Goal: Check status: Check status

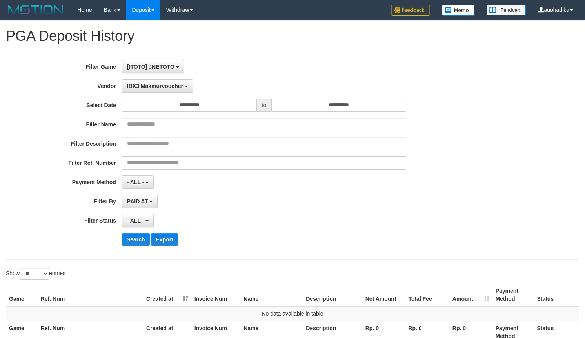
select select "**********"
select select "**"
click at [283, 60] on div "[ITOTO] JNETOTO SELECT GAME [ITOTO] JNETOTO" at bounding box center [264, 66] width 284 height 13
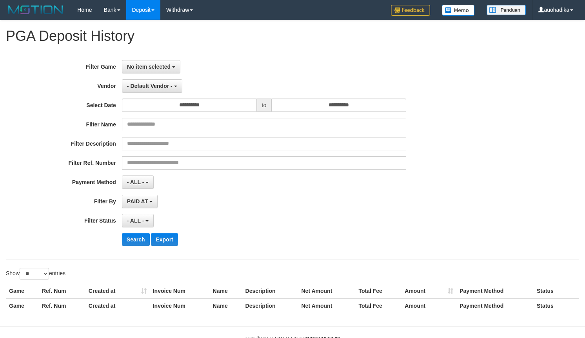
select select
select select "**"
drag, startPoint x: 138, startPoint y: 66, endPoint x: 140, endPoint y: 75, distance: 9.2
click at [139, 67] on span "No item selected" at bounding box center [149, 67] width 44 height 6
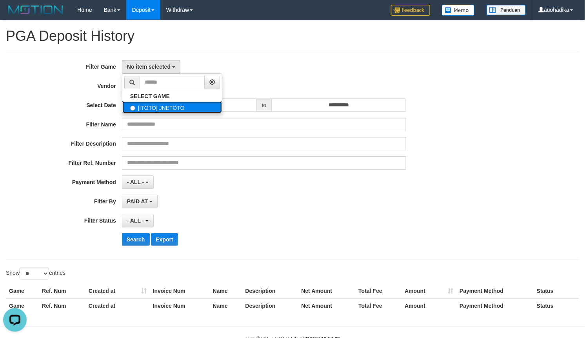
click at [144, 104] on label "[ITOTO] JNETOTO" at bounding box center [172, 107] width 100 height 12
select select "***"
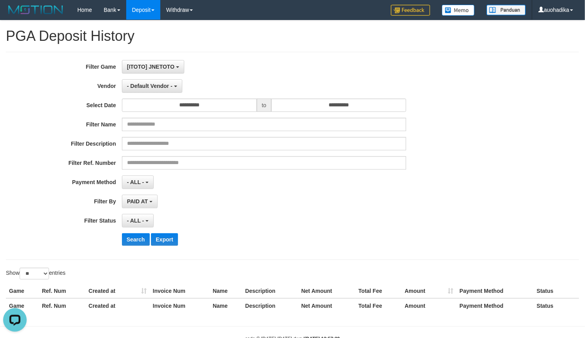
scroll to position [7, 0]
click at [144, 92] on button "- Default Vendor -" at bounding box center [152, 85] width 60 height 13
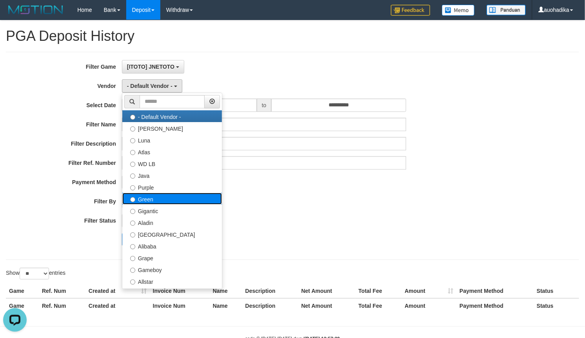
click at [145, 202] on label "Green" at bounding box center [172, 199] width 100 height 12
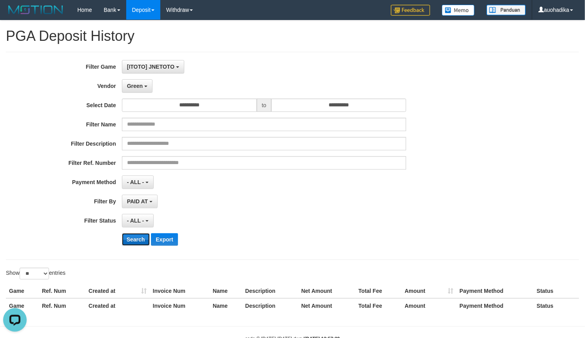
click at [140, 240] on button "Search" at bounding box center [136, 239] width 28 height 13
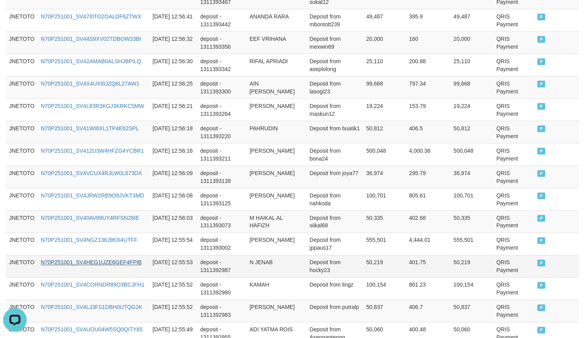
scroll to position [616, 0]
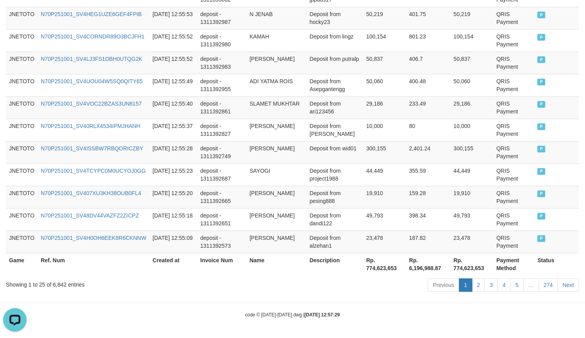
click at [57, 285] on div "Showing 1 to 25 of 6,842 entries" at bounding box center [122, 282] width 232 height 11
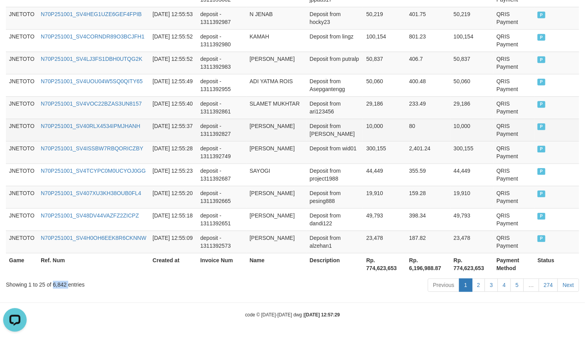
copy div "6,842"
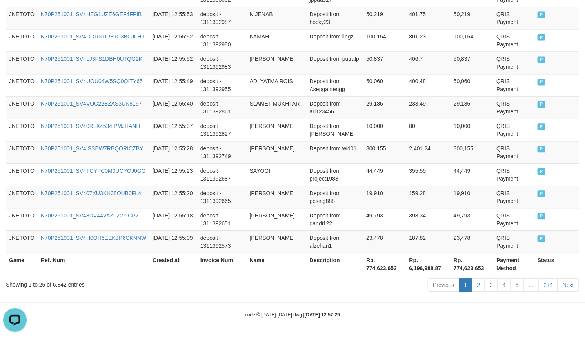
click at [377, 269] on th "Rp. 774,623,653" at bounding box center [384, 264] width 43 height 22
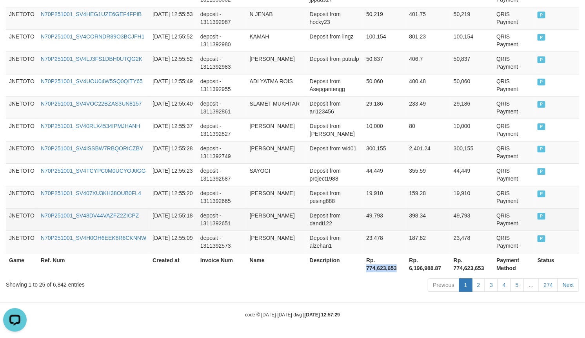
copy th "774,623,653"
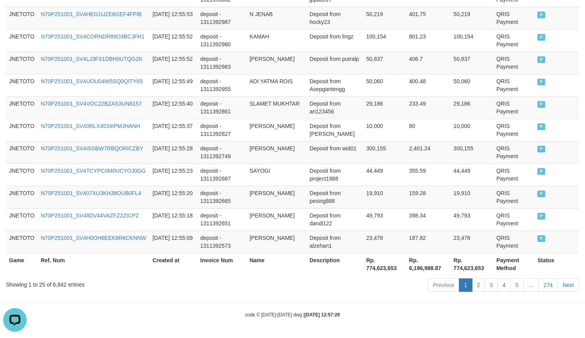
drag, startPoint x: 427, startPoint y: 314, endPoint x: 422, endPoint y: 321, distance: 8.2
click at [425, 317] on div "code © 2012-2018 dwg | 2025/10/01 12:57:29" at bounding box center [292, 314] width 585 height 8
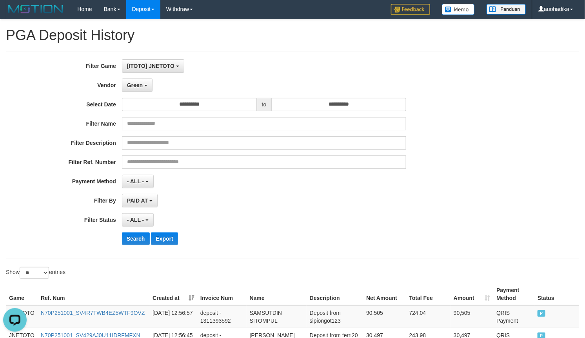
scroll to position [0, 0]
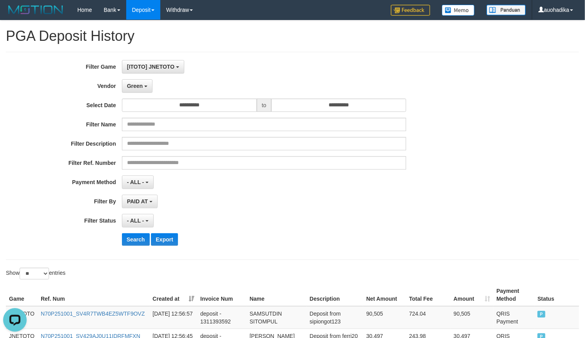
click at [132, 94] on div "**********" at bounding box center [244, 155] width 488 height 191
click at [138, 80] on button "Green" at bounding box center [137, 85] width 31 height 13
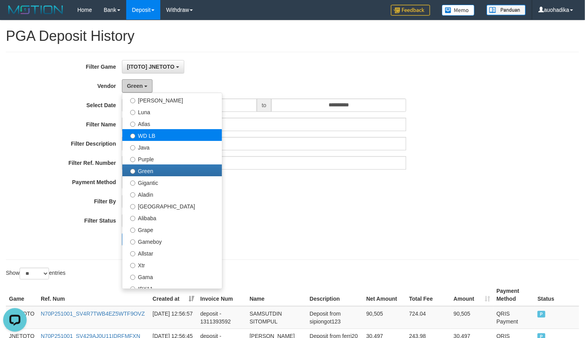
scroll to position [65, 0]
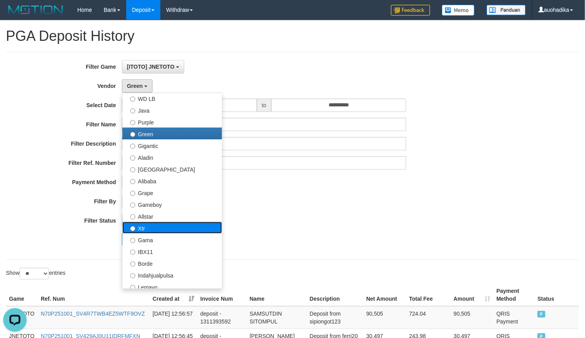
click at [145, 229] on label "Xtr" at bounding box center [172, 228] width 100 height 12
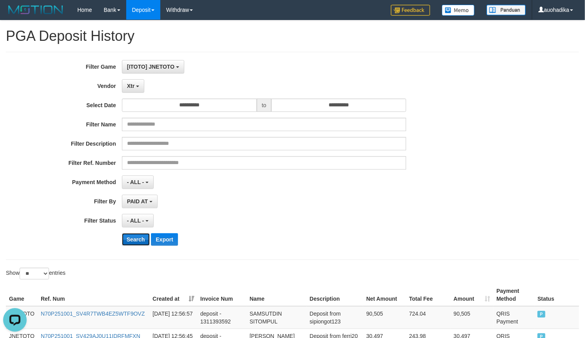
click at [138, 239] on button "Search" at bounding box center [136, 239] width 28 height 13
click at [144, 241] on button "Search" at bounding box center [136, 239] width 28 height 13
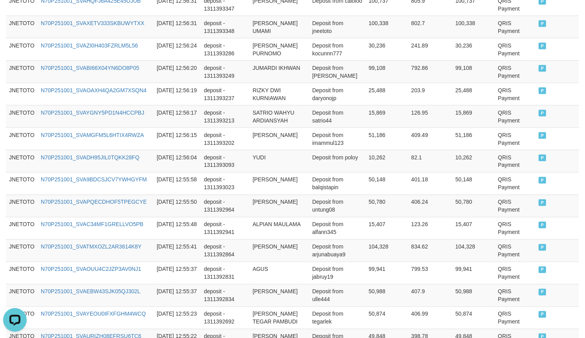
scroll to position [624, 0]
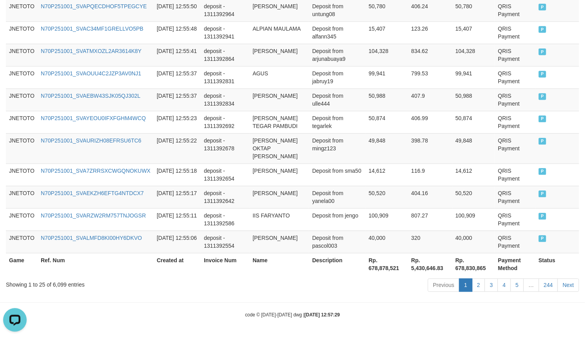
click at [60, 283] on div "Showing 1 to 25 of 6,099 entries" at bounding box center [122, 282] width 232 height 11
copy div "6,099"
drag, startPoint x: 414, startPoint y: 301, endPoint x: 405, endPoint y: 278, distance: 24.8
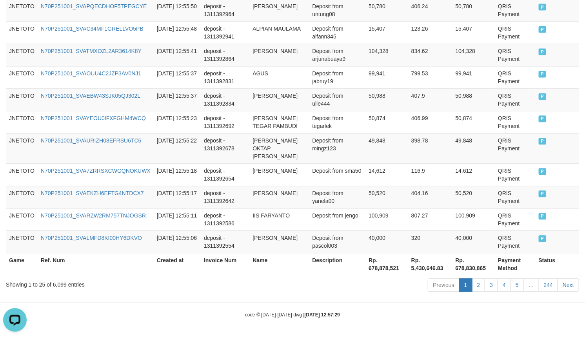
click at [385, 260] on th "Rp. 678,878,521" at bounding box center [387, 264] width 43 height 22
click at [383, 269] on th "Rp. 678,878,521" at bounding box center [387, 264] width 43 height 22
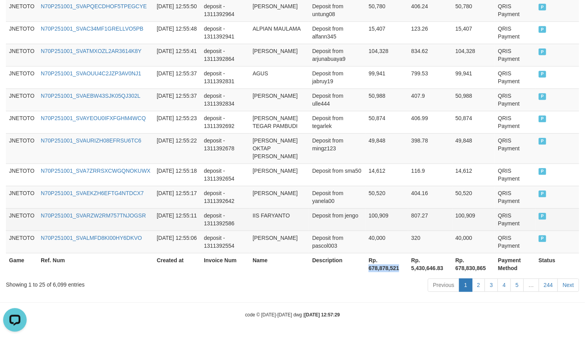
copy th "678,878,521"
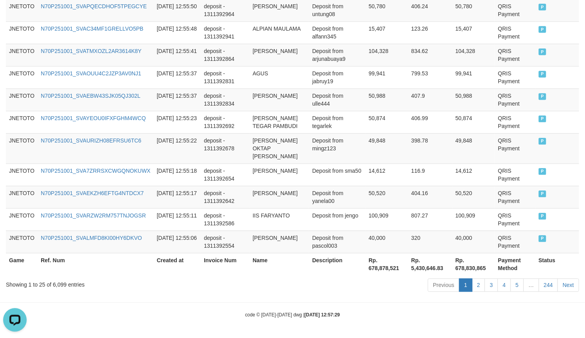
click at [403, 317] on div "code © 2012-2018 dwg | 2025/10/01 12:57:29" at bounding box center [292, 314] width 585 height 8
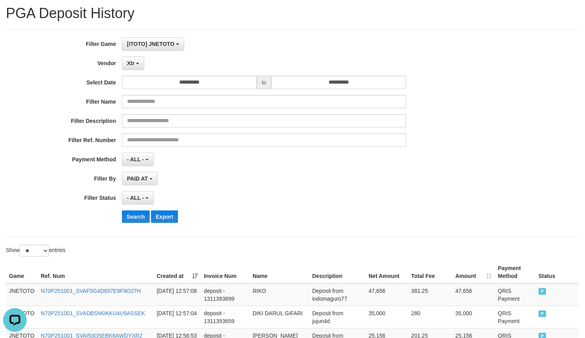
scroll to position [0, 0]
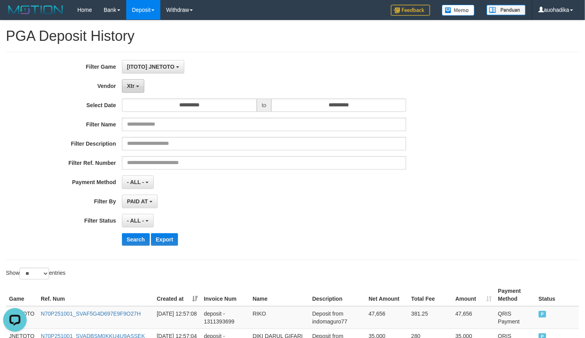
click at [136, 81] on button "Xtr" at bounding box center [133, 85] width 22 height 13
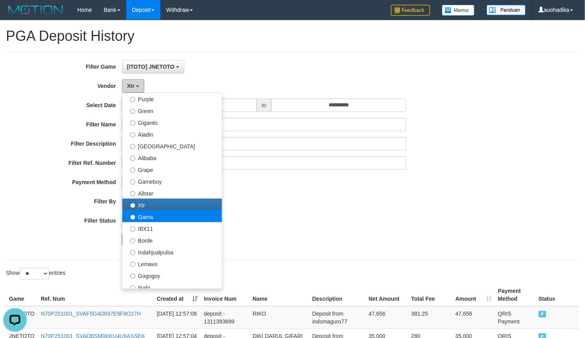
scroll to position [130, 0]
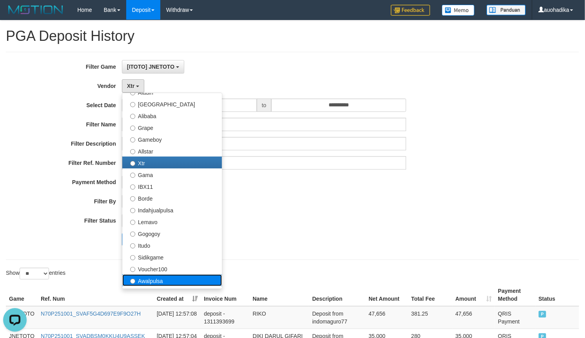
click at [165, 278] on label "Awalpulsa" at bounding box center [172, 280] width 100 height 12
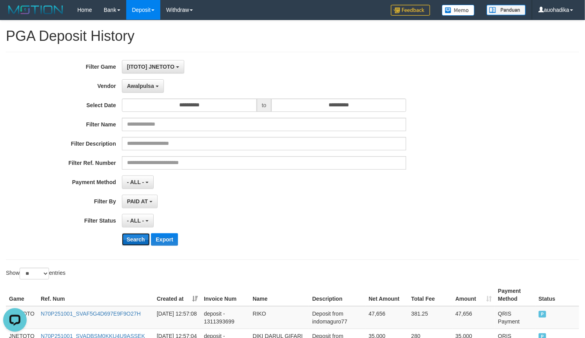
click at [138, 242] on button "Search" at bounding box center [136, 239] width 28 height 13
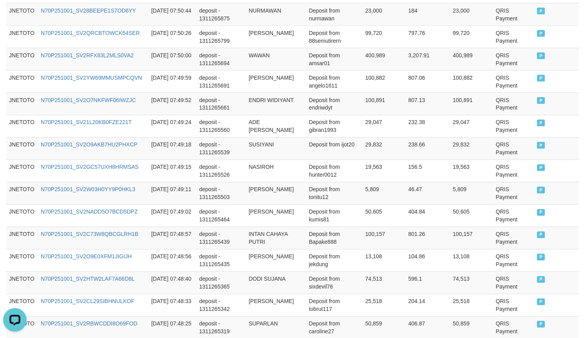
scroll to position [616, 0]
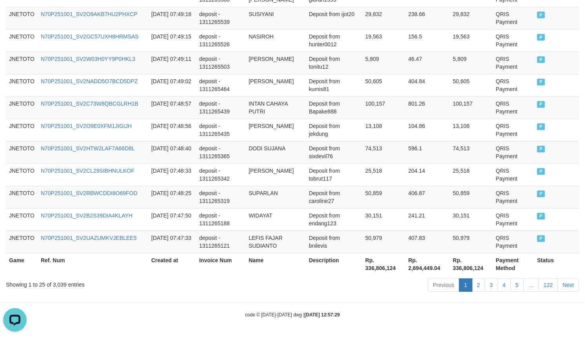
click at [328, 291] on div "Previous 1 2 3 4 5 … 122 Next" at bounding box center [415, 285] width 330 height 17
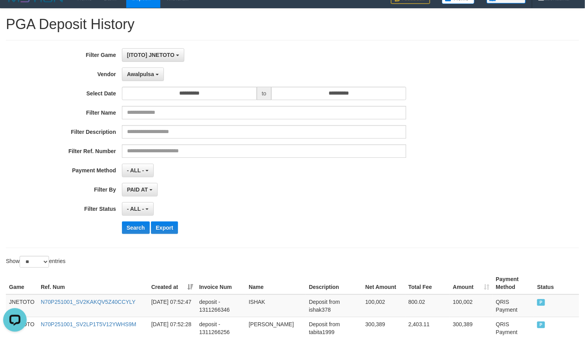
scroll to position [0, 0]
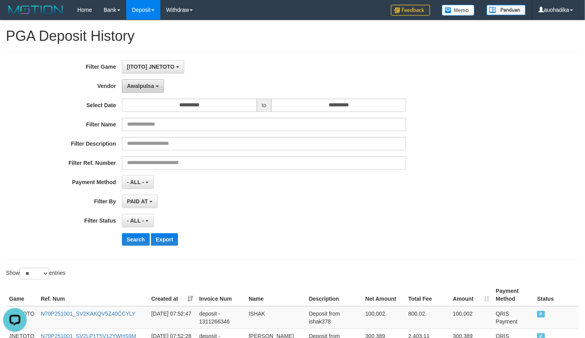
click at [140, 87] on span "Awalpulsa" at bounding box center [140, 86] width 27 height 6
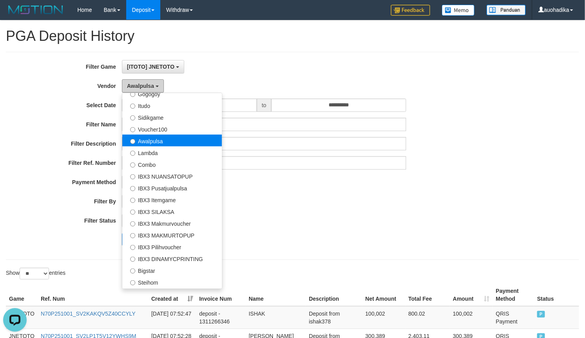
scroll to position [293, 0]
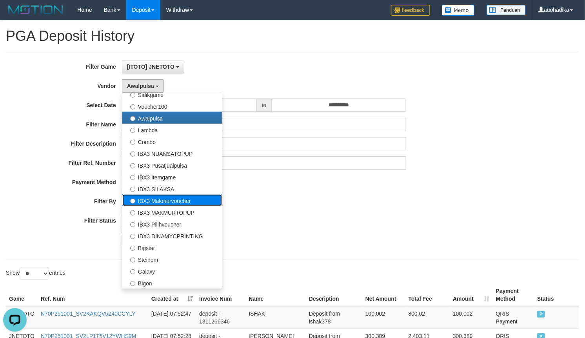
click at [185, 200] on label "IBX3 Makmurvoucher" at bounding box center [172, 200] width 100 height 12
select select "**********"
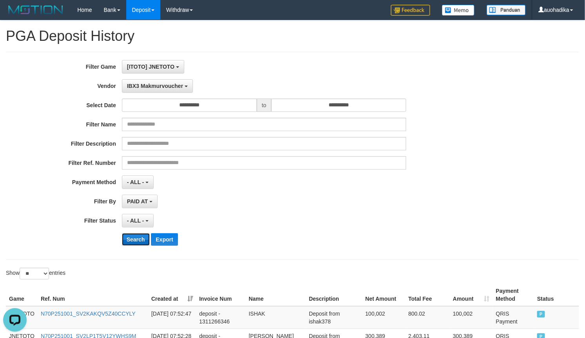
click at [142, 244] on button "Search" at bounding box center [136, 239] width 28 height 13
click at [140, 244] on button "Search" at bounding box center [136, 239] width 28 height 13
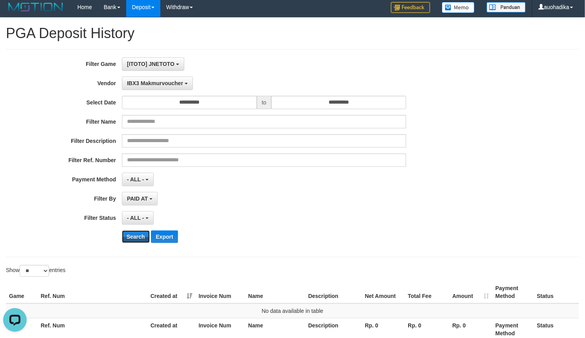
scroll to position [0, 0]
